Goal: Information Seeking & Learning: Learn about a topic

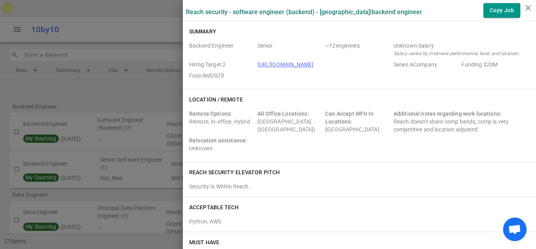
scroll to position [1271, 0]
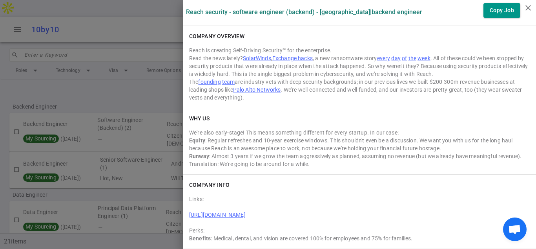
click at [503, 47] on div "Reach is creating Self-Driving Security™ for the enterprise." at bounding box center [359, 50] width 341 height 8
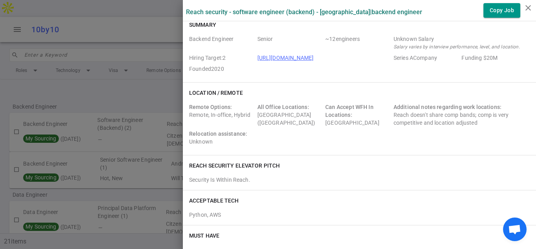
scroll to position [0, 0]
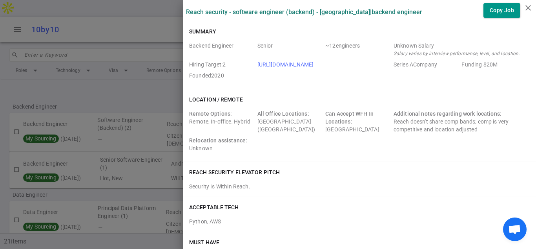
drag, startPoint x: 318, startPoint y: 64, endPoint x: 256, endPoint y: 66, distance: 61.7
click at [256, 66] on div "Backend Engineer Senior ~ 12 engineers Unknown Salary Salary varies by intervie…" at bounding box center [359, 62] width 341 height 41
copy link "[URL][DOMAIN_NAME]"
drag, startPoint x: 295, startPoint y: 155, endPoint x: 355, endPoint y: 91, distance: 87.2
click at [295, 154] on div "Remote Options: Remote, In-office, Hybrid All Office Locations: [GEOGRAPHIC_DAT…" at bounding box center [359, 133] width 341 height 46
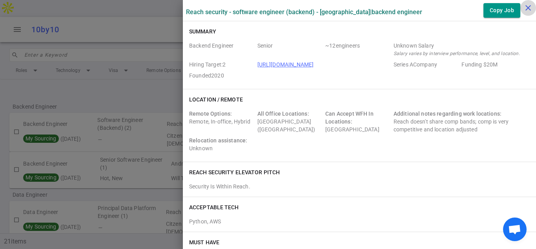
click at [527, 7] on icon "close" at bounding box center [528, 7] width 9 height 9
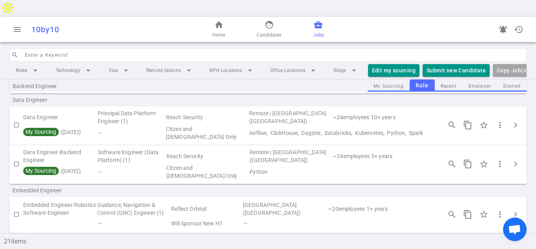
scroll to position [91, 0]
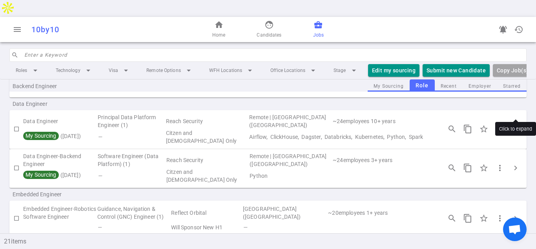
click at [515, 124] on span "chevron_right" at bounding box center [515, 128] width 9 height 9
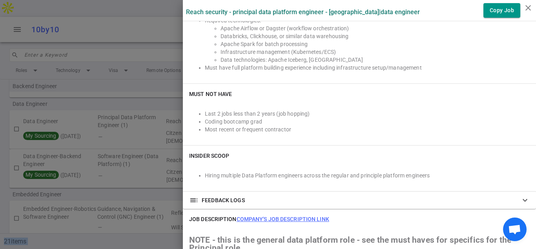
scroll to position [344, 0]
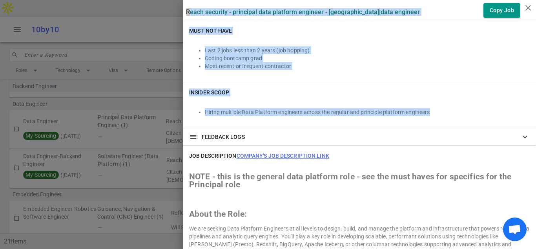
drag, startPoint x: 188, startPoint y: 9, endPoint x: 433, endPoint y: 110, distance: 266.0
copy div "Lorem Ipsumdol - Sitametco Adip Elitsedd Eiusmodt - Incididun | Utla Etdolore M…"
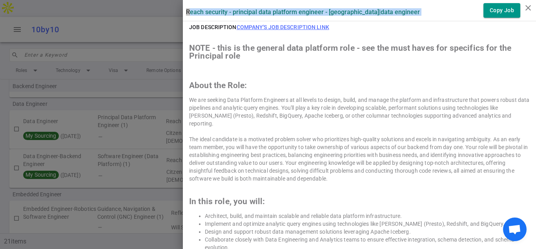
scroll to position [467, 0]
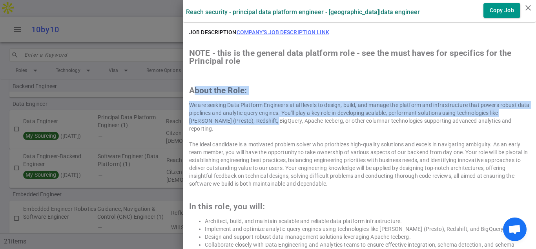
drag, startPoint x: 192, startPoint y: 86, endPoint x: 257, endPoint y: 121, distance: 73.4
click at [257, 121] on div "NOTE - this is the general data platform role - see the must haves for specific…" at bounding box center [359, 248] width 341 height 399
click at [195, 83] on div "NOTE - this is the general data platform role - see the must haves for specific…" at bounding box center [359, 248] width 341 height 399
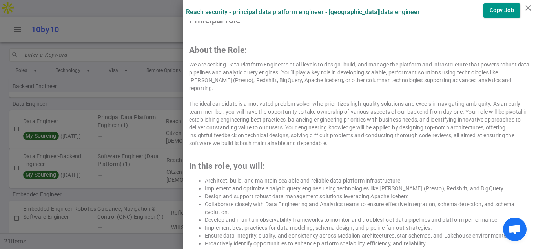
scroll to position [503, 0]
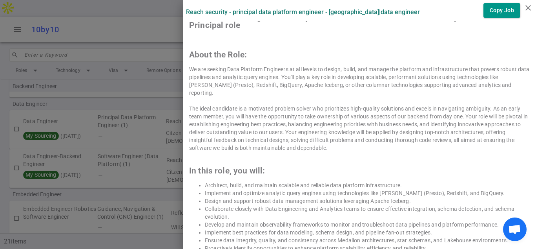
click at [191, 52] on h2 "About the Role:" at bounding box center [359, 55] width 341 height 8
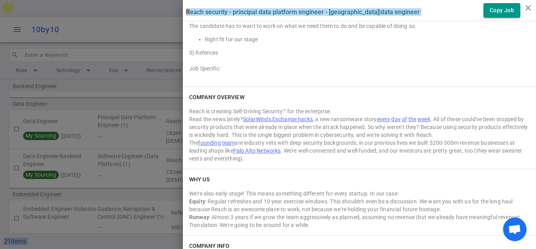
scroll to position [1254, 0]
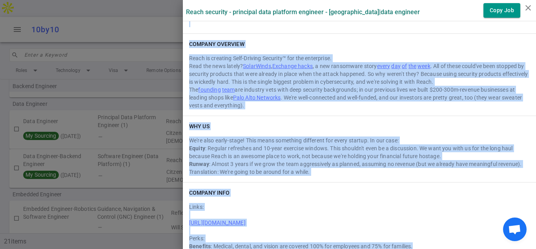
drag, startPoint x: 190, startPoint y: 53, endPoint x: 427, endPoint y: 243, distance: 303.9
copy div "About the Role: We are seeking Data Platform Engineers at all levels to design,…"
click at [364, 209] on div "Links: [URL][DOMAIN_NAME] Perks: Benefits : Medical, dental, and vision are cov…" at bounding box center [359, 224] width 341 height 50
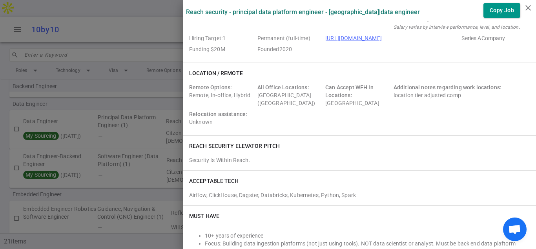
scroll to position [0, 0]
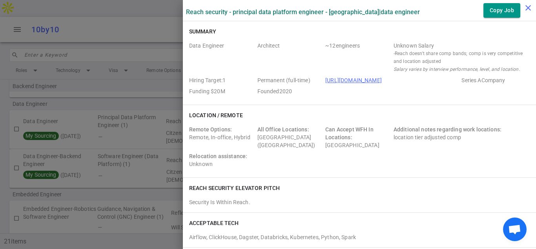
click at [526, 5] on icon "close" at bounding box center [528, 7] width 9 height 9
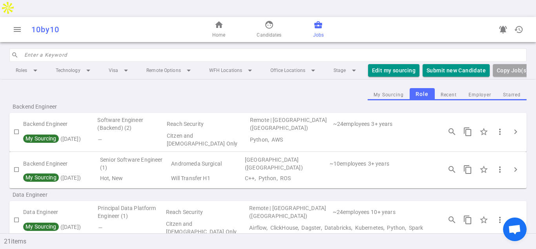
click at [175, 100] on div "Backend Engineer" at bounding box center [267, 106] width 517 height 13
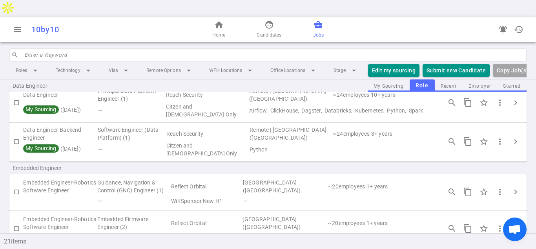
scroll to position [119, 0]
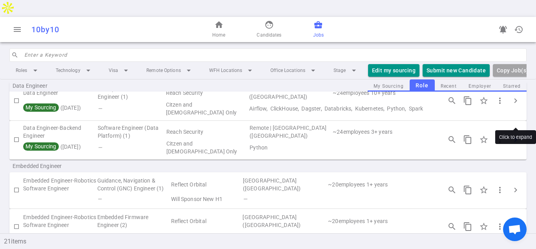
click at [516, 135] on span "chevron_right" at bounding box center [515, 139] width 9 height 9
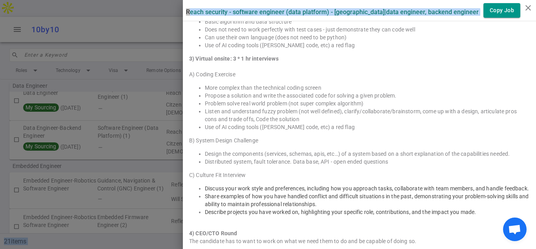
scroll to position [1043, 0]
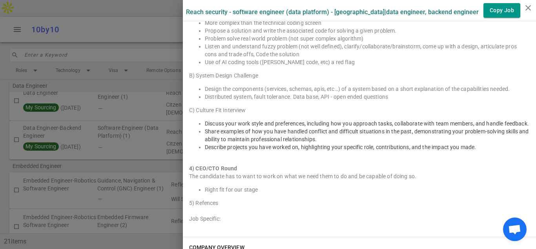
drag, startPoint x: 189, startPoint y: 28, endPoint x: 371, endPoint y: 198, distance: 248.6
copy div "Loremip Dolo Sitametc, Adipisc Elitsedd Eiu ~ 83 temporinc Utlabor Etdolo - Mag…"
click at [402, 106] on div "C) Culture Fit Interview" at bounding box center [359, 110] width 341 height 8
click at [261, 199] on div "5) Refences" at bounding box center [359, 203] width 341 height 8
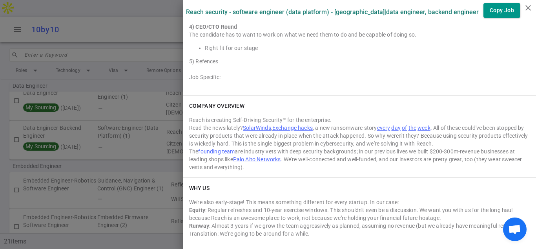
scroll to position [1239, 0]
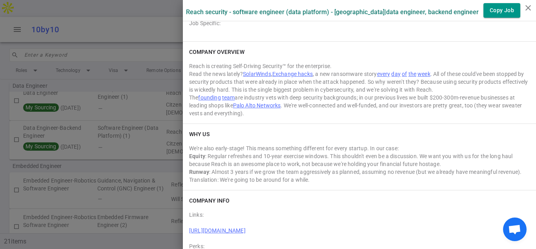
click at [277, 130] on div "WHY US" at bounding box center [359, 134] width 341 height 8
click at [314, 124] on div "WHY US We're also early-stage! This means something different for every startup…" at bounding box center [359, 157] width 353 height 66
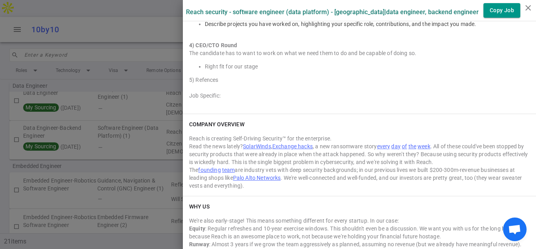
scroll to position [1144, 0]
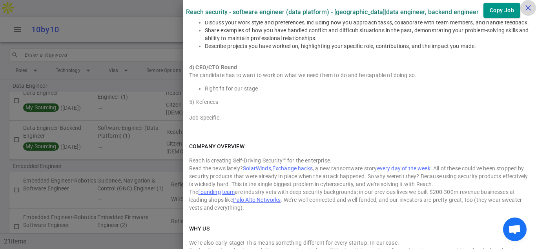
click at [529, 5] on icon "close" at bounding box center [528, 7] width 9 height 9
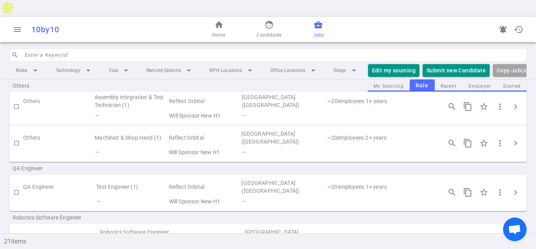
scroll to position [0, 0]
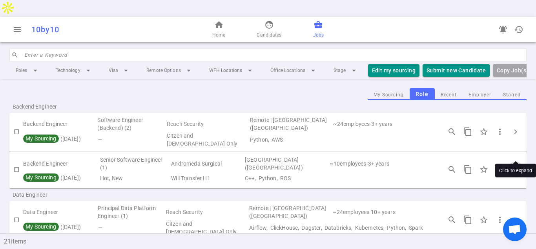
click at [517, 164] on span "chevron_right" at bounding box center [515, 168] width 9 height 9
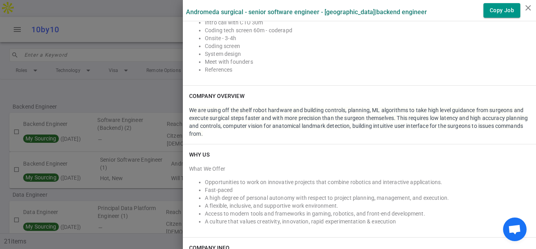
scroll to position [788, 0]
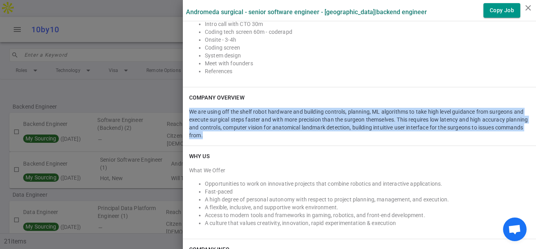
drag, startPoint x: 237, startPoint y: 142, endPoint x: 195, endPoint y: 111, distance: 52.0
click at [191, 110] on div "COMPANY OVERVIEW We are using off the shelf robot hardware and building control…" at bounding box center [359, 116] width 353 height 58
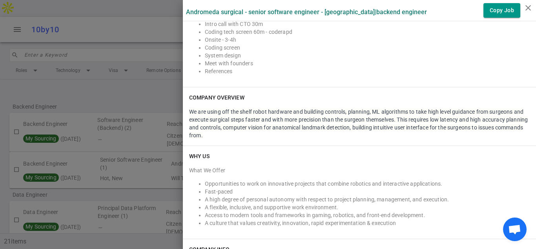
drag, startPoint x: 237, startPoint y: 161, endPoint x: 226, endPoint y: 152, distance: 13.7
click at [238, 161] on div "WHY US What We Offer Opportunities to work on innovative projects that combine …" at bounding box center [359, 192] width 353 height 93
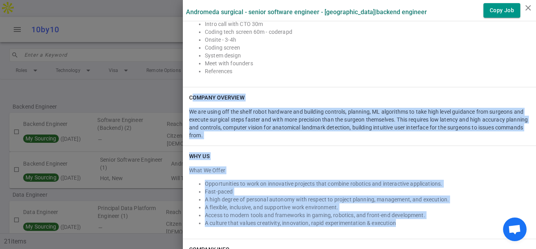
drag, startPoint x: 191, startPoint y: 93, endPoint x: 379, endPoint y: 216, distance: 224.5
copy div "OMPANY OVERVIEW We are using off the shelf robot hardware and building controls…"
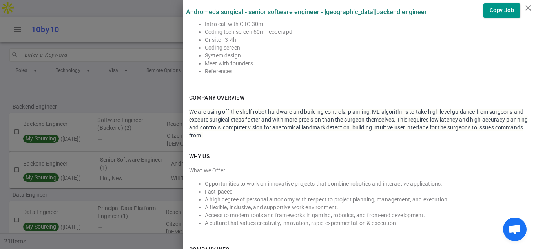
click at [324, 80] on div "INTERVIEW PROCESS Job Specific: Intro call with CTO 30m Coding tech screen 60m …" at bounding box center [359, 36] width 353 height 101
click at [324, 79] on div "INTERVIEW PROCESS Job Specific: Intro call with CTO 30m Coding tech screen 60m …" at bounding box center [359, 36] width 353 height 101
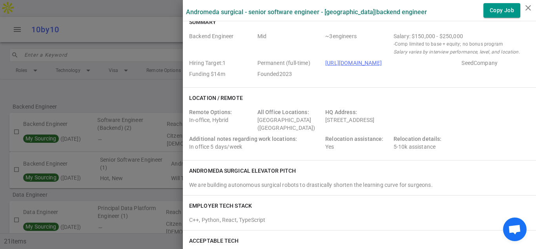
scroll to position [0, 0]
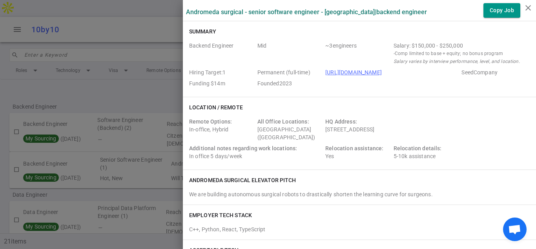
drag, startPoint x: 326, startPoint y: 130, endPoint x: 462, endPoint y: 128, distance: 136.2
click at [462, 128] on div "Remote Options: In-office, Hybrid All Office Locations: [GEOGRAPHIC_DATA] ([GEO…" at bounding box center [359, 140] width 341 height 46
copy div "[STREET_ADDRESS]"
click at [530, 46] on div "Backend Engineer Mid ~ 3 engineers Salary: $150,000 - $250,000 - Comp limited t…" at bounding box center [359, 66] width 341 height 49
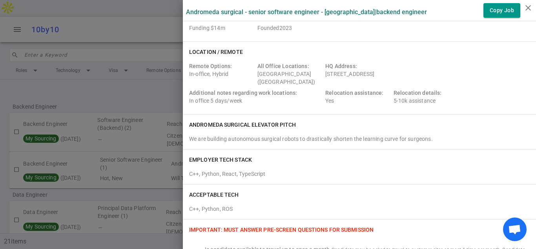
scroll to position [75, 0]
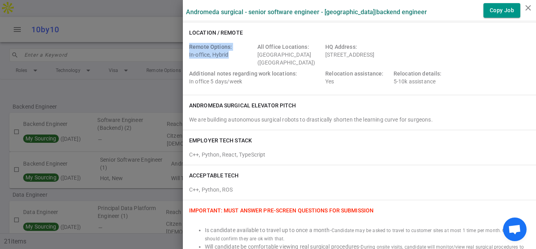
drag, startPoint x: 230, startPoint y: 59, endPoint x: 195, endPoint y: 48, distance: 36.5
click at [190, 47] on div "Remote Options: In-office, Hybrid" at bounding box center [221, 55] width 65 height 24
copy div "Remote Options: In-office, Hybrid"
click at [358, 86] on div "Remote Options: In-office, Hybrid All Office Locations: [GEOGRAPHIC_DATA] ([GEO…" at bounding box center [359, 66] width 341 height 46
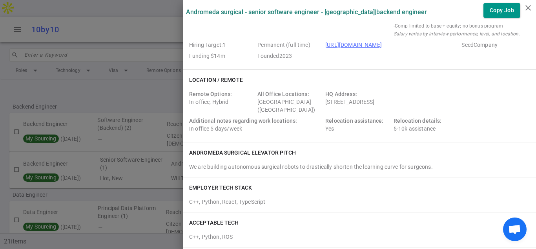
scroll to position [12, 0]
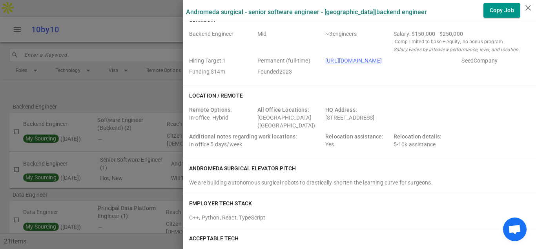
click at [366, 129] on div "Remote Options: In-office, Hybrid All Office Locations: [GEOGRAPHIC_DATA] ([GEO…" at bounding box center [359, 129] width 341 height 46
click at [436, 97] on div "Location / Remote" at bounding box center [359, 95] width 341 height 8
drag, startPoint x: 393, startPoint y: 31, endPoint x: 498, endPoint y: 57, distance: 108.7
click at [498, 57] on div "Backend Engineer Mid ~ 3 engineers Salary: $150,000 - $250,000 - Comp limited t…" at bounding box center [359, 54] width 341 height 49
copy div "Salary: $150,000 - $250,000 - Comp limited to base + equity; no bonus program S…"
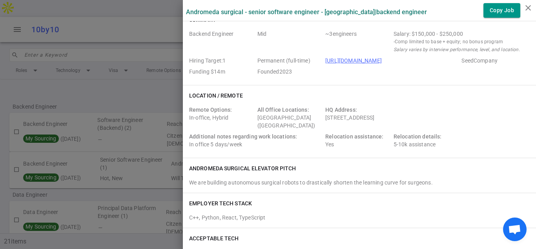
click at [349, 82] on div "Summary Backend Engineer Mid ~ 3 engineers Salary: $150,000 - $250,000 - Comp l…" at bounding box center [359, 46] width 353 height 75
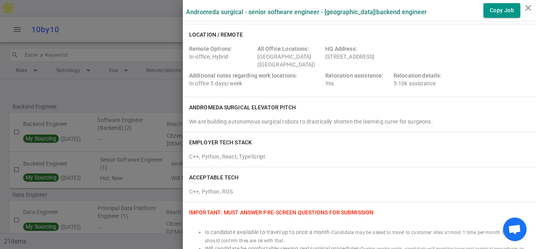
scroll to position [75, 0]
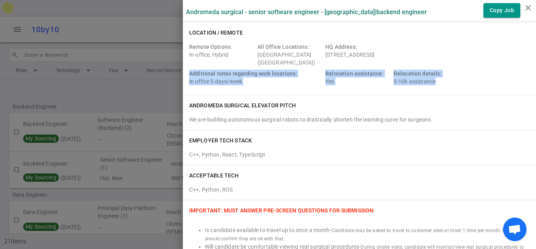
drag, startPoint x: 442, startPoint y: 84, endPoint x: 188, endPoint y: 70, distance: 255.1
click at [188, 70] on div "Location / Remote Remote Options: In-office, Hybrid All Office Locations: [GEOG…" at bounding box center [359, 58] width 353 height 72
copy div "Additional notes regarding work locations: In office 5 days/week Relocation ass…"
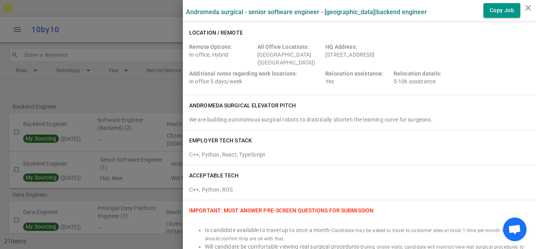
click at [317, 155] on div "C++, Python, React, TypeScript" at bounding box center [359, 152] width 341 height 11
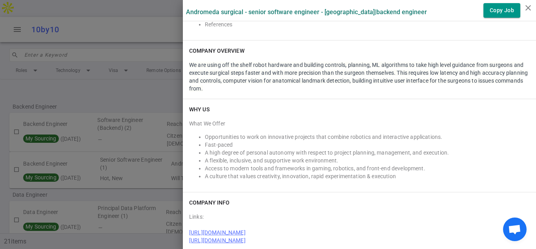
scroll to position [845, 0]
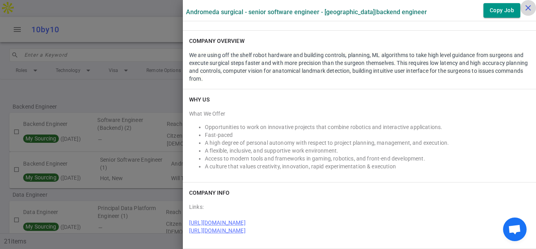
click at [528, 7] on icon "close" at bounding box center [528, 7] width 9 height 9
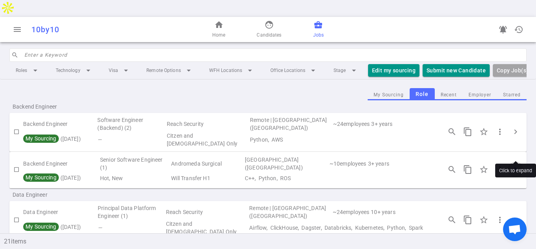
click at [516, 164] on span "chevron_right" at bounding box center [515, 168] width 9 height 9
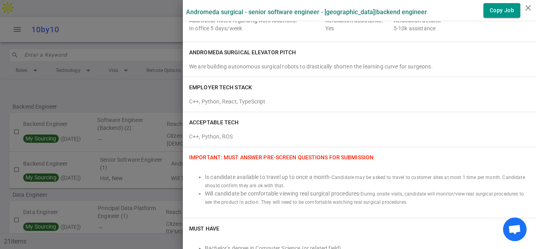
scroll to position [76, 0]
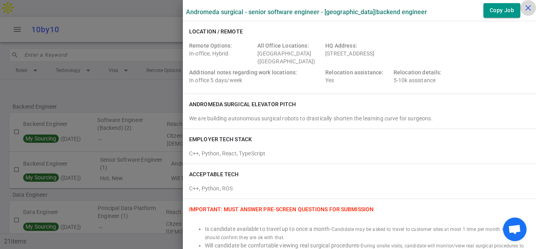
click at [530, 2] on button "close" at bounding box center [529, 8] width 16 height 16
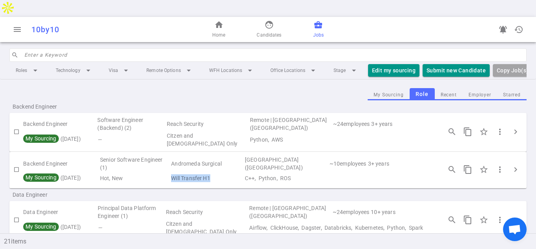
drag, startPoint x: 216, startPoint y: 160, endPoint x: 176, endPoint y: 158, distance: 40.5
click at [170, 172] on tr "My Sourcing ( [DATE] ) Hot, New Will Transfer H1 C++, Python, ROS" at bounding box center [267, 177] width 517 height 11
copy tr "Will Transfer H1"
click at [515, 164] on span "chevron_right" at bounding box center [515, 168] width 9 height 9
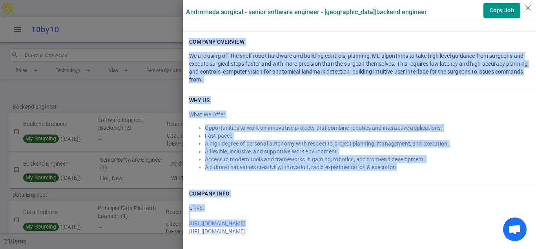
scroll to position [845, 0]
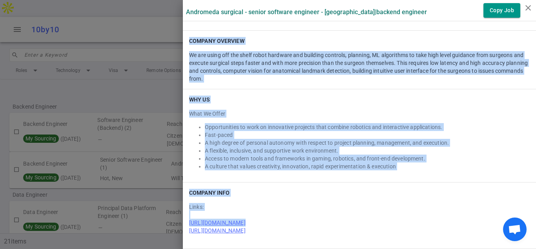
drag, startPoint x: 190, startPoint y: 91, endPoint x: 334, endPoint y: 234, distance: 202.4
click at [299, 45] on div "COMPANY OVERVIEW We are using off the shelf robot hardware and building control…" at bounding box center [359, 60] width 353 height 58
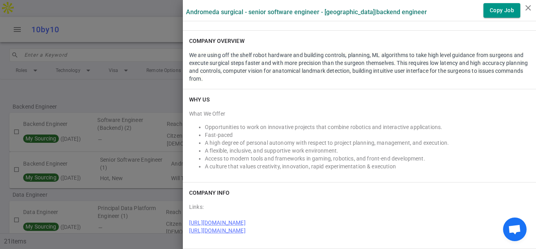
click at [373, 92] on div "WHY US What We Offer Opportunities to work on innovative projects that combine …" at bounding box center [359, 135] width 353 height 93
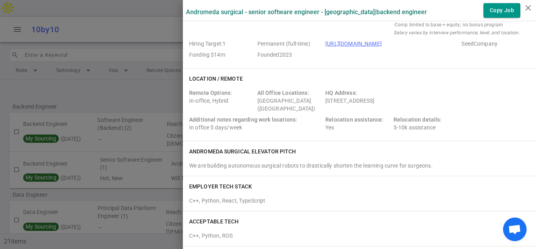
scroll to position [13, 0]
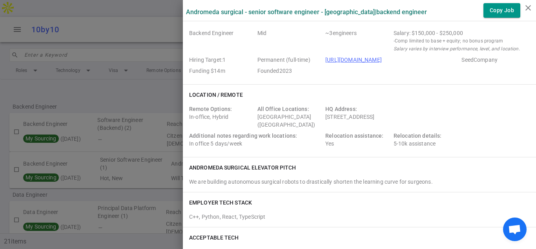
drag, startPoint x: 324, startPoint y: 117, endPoint x: 458, endPoint y: 116, distance: 133.5
click at [460, 117] on div "Remote Options: In-office, Hybrid All Office Locations: [GEOGRAPHIC_DATA] ([GEO…" at bounding box center [359, 128] width 341 height 46
click at [527, 7] on icon "close" at bounding box center [528, 7] width 9 height 9
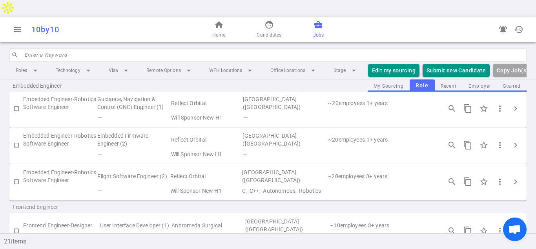
scroll to position [246, 0]
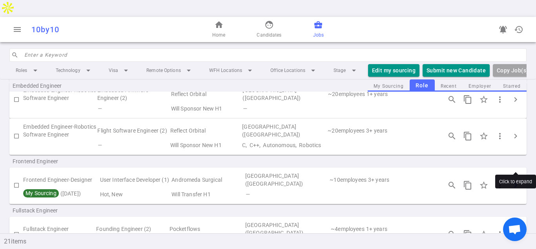
click at [517, 180] on span "chevron_right" at bounding box center [515, 184] width 9 height 9
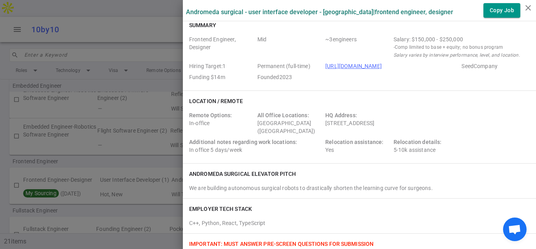
scroll to position [1, 0]
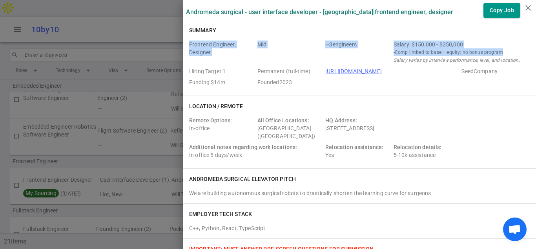
drag, startPoint x: 190, startPoint y: 44, endPoint x: 510, endPoint y: 52, distance: 320.5
click at [510, 52] on div "Frontend Engineer, Designer Mid ~ 3 engineers Salary: $150,000 - $250,000 - Com…" at bounding box center [359, 64] width 341 height 49
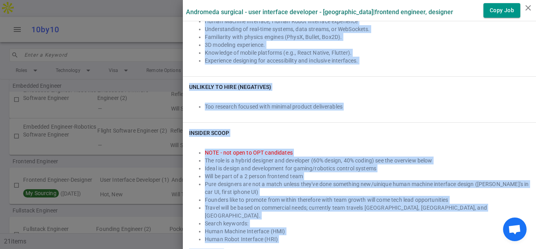
scroll to position [470, 0]
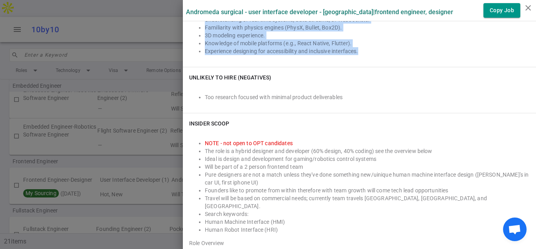
drag, startPoint x: 190, startPoint y: 80, endPoint x: 373, endPoint y: 54, distance: 184.4
click at [531, 5] on icon "close" at bounding box center [528, 7] width 9 height 9
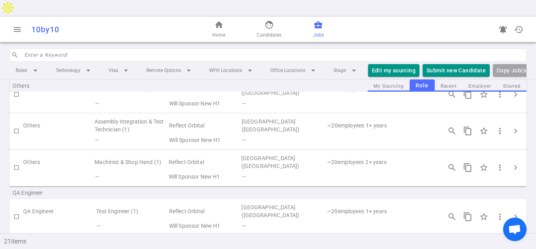
scroll to position [752, 0]
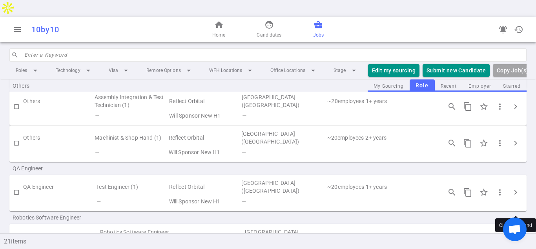
click at [515, 236] on span "chevron_right" at bounding box center [515, 240] width 9 height 9
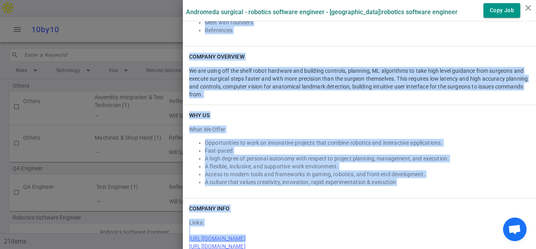
scroll to position [752, 0]
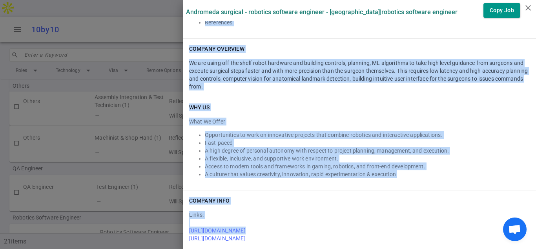
drag, startPoint x: 190, startPoint y: 47, endPoint x: 398, endPoint y: 229, distance: 276.0
click at [358, 104] on div "WHY US What We Offer Opportunities to work on innovative projects that combine …" at bounding box center [359, 143] width 353 height 93
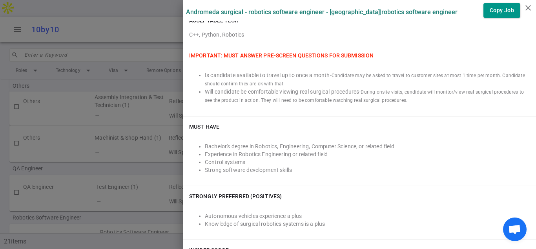
scroll to position [251, 0]
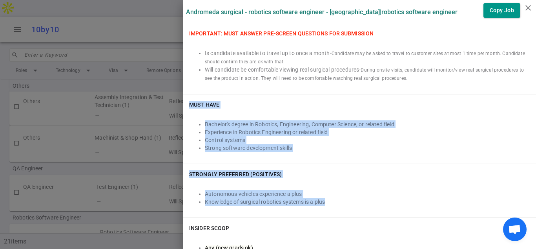
drag, startPoint x: 188, startPoint y: 101, endPoint x: 331, endPoint y: 210, distance: 180.4
click at [331, 210] on div "IMPORTANT: Must Answer Pre-screen Questions for Submission Is candidate availab…" at bounding box center [359, 120] width 353 height 194
click at [415, 194] on li "Autonomous vehicles experience a plus" at bounding box center [367, 194] width 325 height 8
click at [455, 184] on div "Autonomous vehicles experience a plus Knowledge of surgical robotics systems is…" at bounding box center [359, 197] width 341 height 27
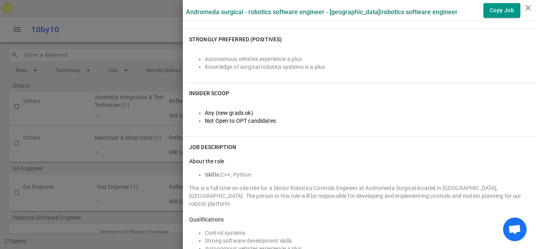
scroll to position [393, 0]
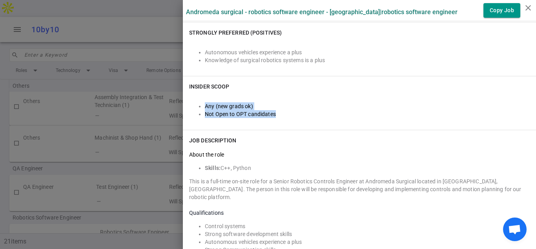
drag, startPoint x: 281, startPoint y: 115, endPoint x: 192, endPoint y: 97, distance: 91.0
click at [192, 97] on div "Any (new grads ok) Not Open to OPT candidates" at bounding box center [359, 105] width 341 height 24
click at [448, 110] on li "Not Open to OPT candidates" at bounding box center [367, 114] width 325 height 8
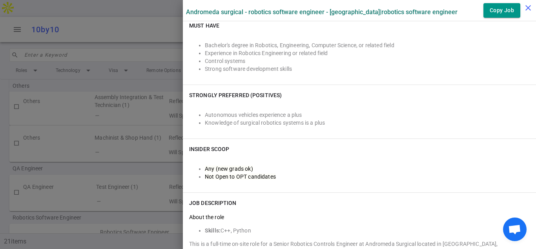
scroll to position [330, 0]
click at [529, 7] on icon "close" at bounding box center [528, 7] width 9 height 9
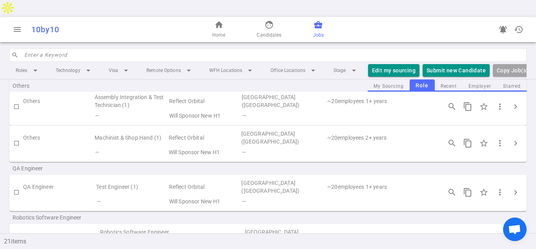
drag, startPoint x: 217, startPoint y: 212, endPoint x: 165, endPoint y: 213, distance: 52.6
click at [164, 245] on tr "My Sourcing ( [DATE] ) Hot, New Will Transfer H1 C++, Python, Robotics" at bounding box center [267, 250] width 517 height 11
click at [518, 236] on span "chevron_right" at bounding box center [515, 240] width 9 height 9
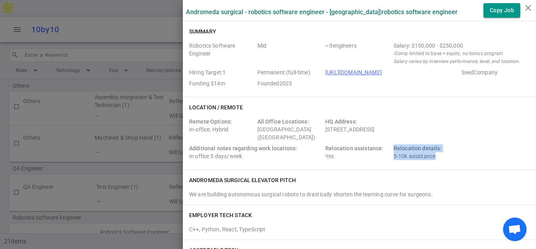
drag, startPoint x: 440, startPoint y: 158, endPoint x: 393, endPoint y: 148, distance: 48.0
click at [394, 148] on div "Relocation details: 5-10k assistance" at bounding box center [426, 152] width 65 height 16
click at [525, 9] on icon "close" at bounding box center [528, 7] width 9 height 9
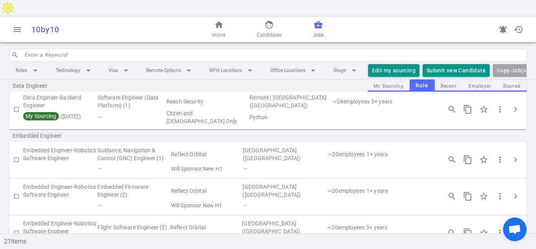
scroll to position [189, 0]
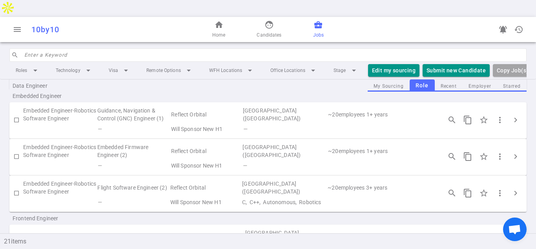
click at [315, 20] on span "business_center" at bounding box center [318, 24] width 9 height 9
click at [322, 31] on span "Jobs" at bounding box center [318, 35] width 11 height 8
click at [216, 20] on span "home" at bounding box center [218, 24] width 9 height 9
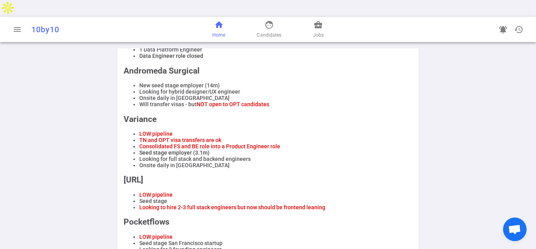
scroll to position [444, 0]
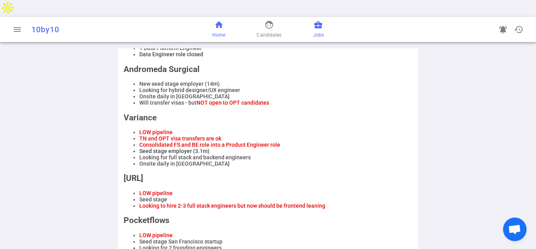
click at [318, 20] on span "business_center" at bounding box center [318, 24] width 9 height 9
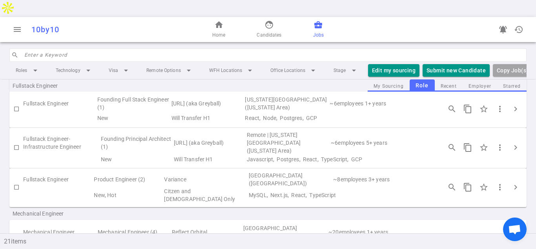
scroll to position [423, 0]
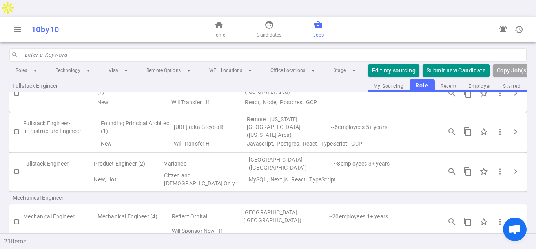
click at [49, 155] on td "Fullstack Engineer" at bounding box center [58, 163] width 70 height 16
click at [514, 166] on span "chevron_right" at bounding box center [515, 170] width 9 height 9
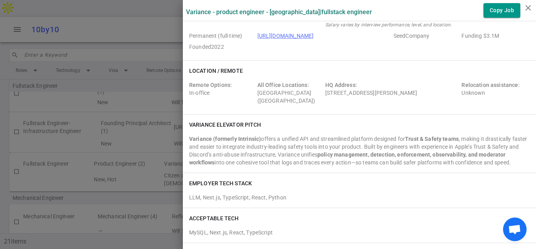
scroll to position [0, 0]
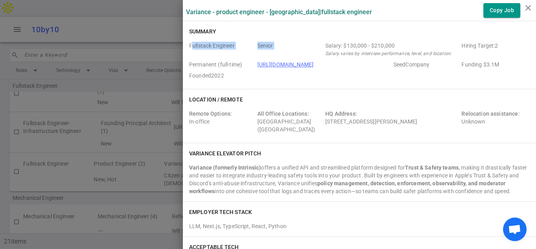
drag, startPoint x: 192, startPoint y: 44, endPoint x: 322, endPoint y: 44, distance: 129.9
click at [325, 44] on div "Fullstack Engineer Senior Salary: $130,000 - $210,000 Salary varies by intervie…" at bounding box center [359, 62] width 341 height 41
click at [187, 47] on div "Summary Fullstack Engineer Senior Salary: $130,000 - $210,000 Salary varies by …" at bounding box center [359, 55] width 353 height 68
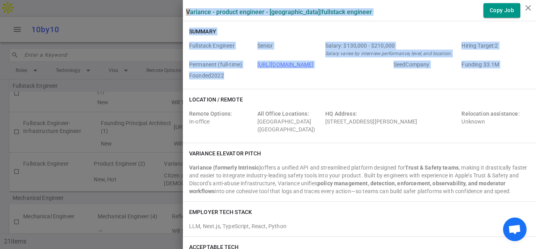
drag, startPoint x: 185, startPoint y: 11, endPoint x: 227, endPoint y: 75, distance: 76.5
click at [513, 38] on div "Fullstack Engineer Senior Salary: $130,000 - $210,000 Salary varies by intervie…" at bounding box center [359, 60] width 341 height 44
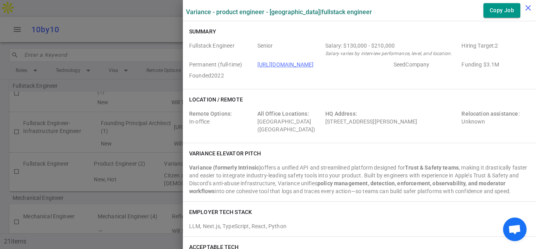
click at [526, 6] on icon "close" at bounding box center [528, 7] width 9 height 9
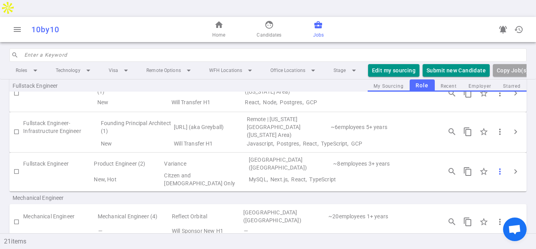
click at [499, 166] on span "more_vert" at bounding box center [499, 170] width 9 height 9
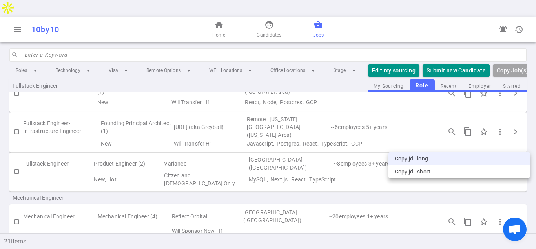
click at [428, 157] on li "Copy JD - long" at bounding box center [459, 158] width 141 height 13
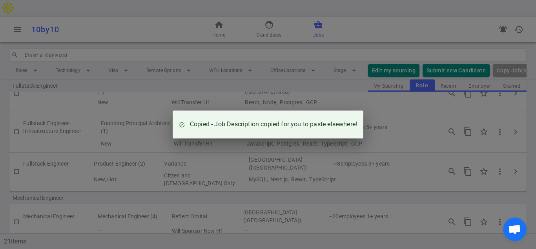
click at [361, 36] on div "Copied - Job Description copied for you to paste elsewhere!" at bounding box center [268, 124] width 536 height 249
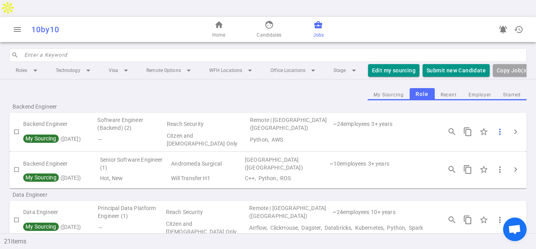
click at [500, 127] on span "more_vert" at bounding box center [499, 131] width 9 height 9
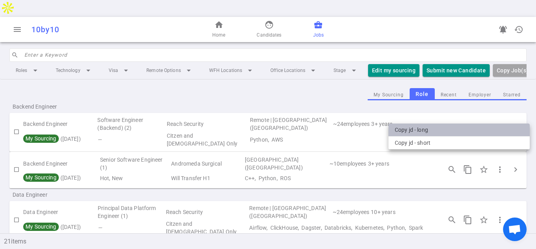
click at [427, 127] on li "Copy JD - long" at bounding box center [459, 129] width 141 height 13
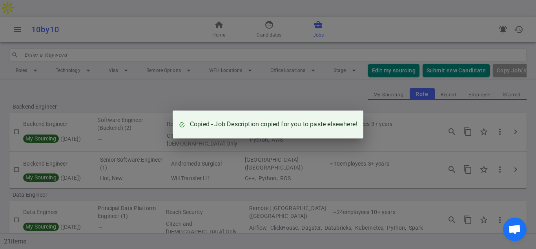
click at [249, 77] on div "Copied - Job Description copied for you to paste elsewhere!" at bounding box center [268, 124] width 536 height 249
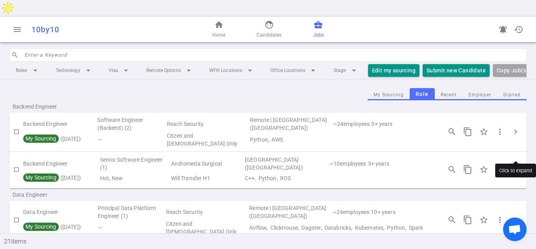
click at [516, 164] on span "chevron_right" at bounding box center [515, 168] width 9 height 9
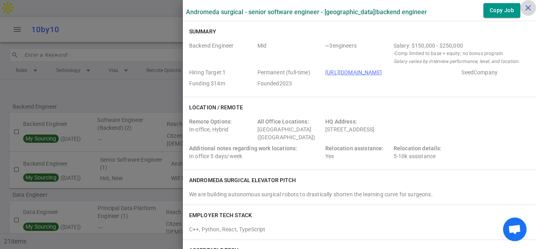
click at [528, 5] on icon "close" at bounding box center [528, 7] width 9 height 9
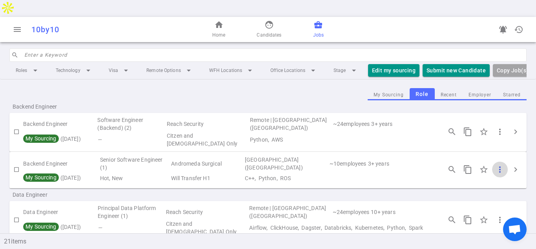
click at [501, 164] on span "more_vert" at bounding box center [499, 168] width 9 height 9
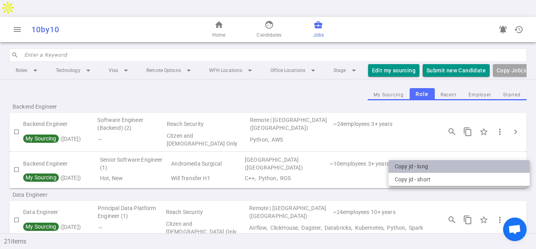
click at [428, 166] on li "Copy JD - long" at bounding box center [459, 166] width 141 height 13
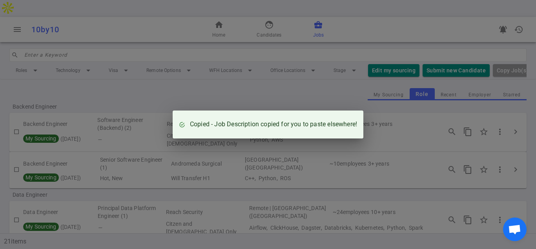
click at [404, 120] on div "Copied - Job Description copied for you to paste elsewhere!" at bounding box center [268, 124] width 536 height 249
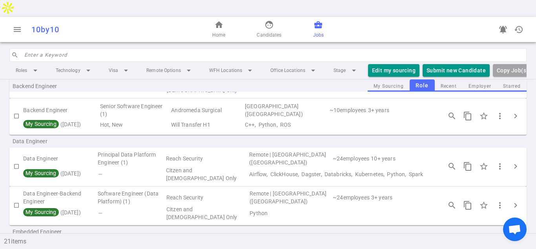
scroll to position [66, 0]
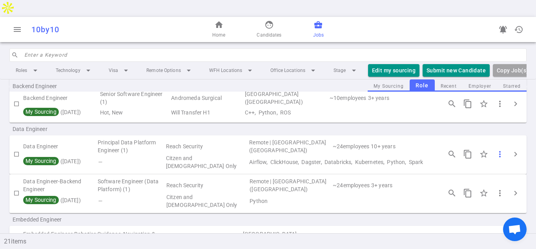
click at [501, 149] on span "more_vert" at bounding box center [499, 153] width 9 height 9
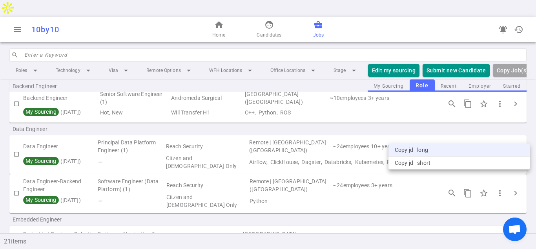
click at [433, 148] on li "Copy JD - long" at bounding box center [459, 149] width 141 height 13
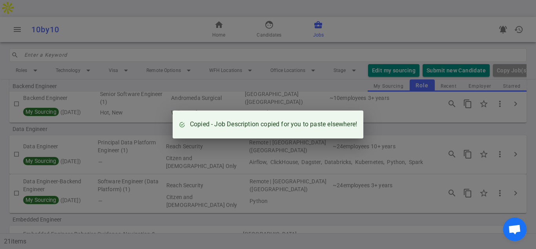
click at [349, 90] on div "Copied - Job Description copied for you to paste elsewhere!" at bounding box center [268, 124] width 536 height 249
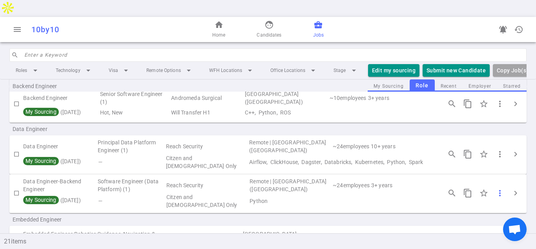
click at [500, 188] on span "more_vert" at bounding box center [499, 192] width 9 height 9
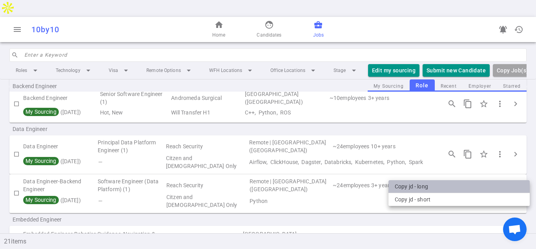
click at [428, 183] on li "Copy JD - long" at bounding box center [459, 186] width 141 height 13
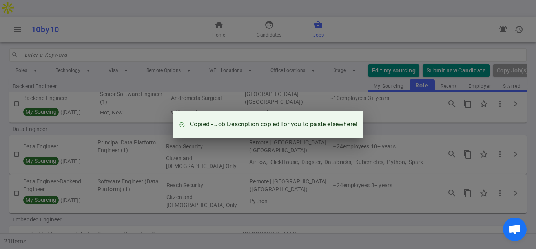
click at [154, 102] on div "Copied - Job Description copied for you to paste elsewhere!" at bounding box center [268, 124] width 536 height 249
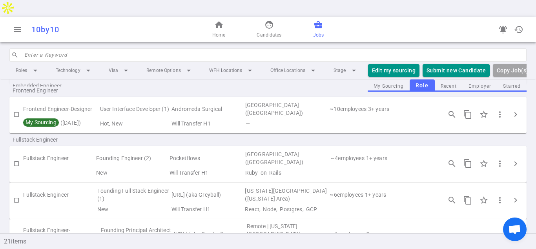
scroll to position [301, 0]
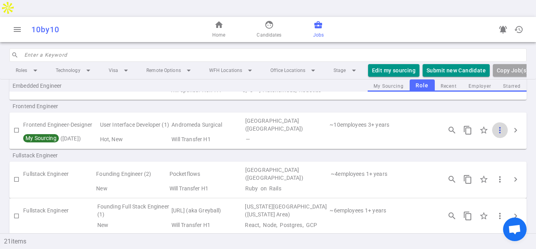
click at [501, 125] on span "more_vert" at bounding box center [499, 129] width 9 height 9
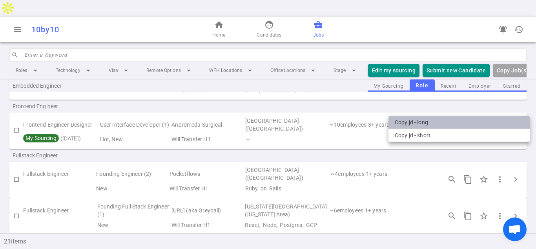
click at [417, 123] on li "Copy JD - long" at bounding box center [459, 122] width 141 height 13
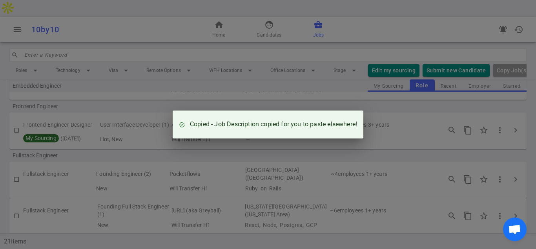
click at [434, 130] on div "Copied - Job Description copied for you to paste elsewhere!" at bounding box center [268, 124] width 536 height 249
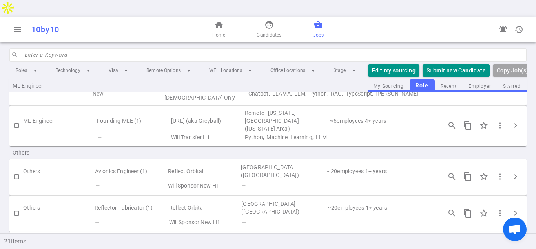
scroll to position [633, 0]
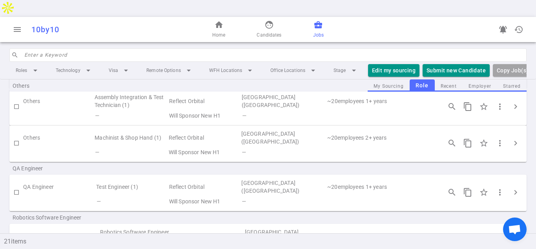
click at [500, 236] on span "more_vert" at bounding box center [499, 240] width 9 height 9
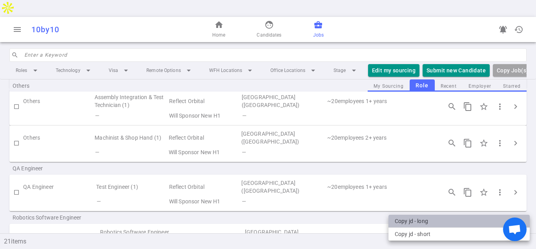
click at [429, 219] on li "Copy JD - long" at bounding box center [459, 220] width 141 height 13
